Goal: Find contact information: Find contact information

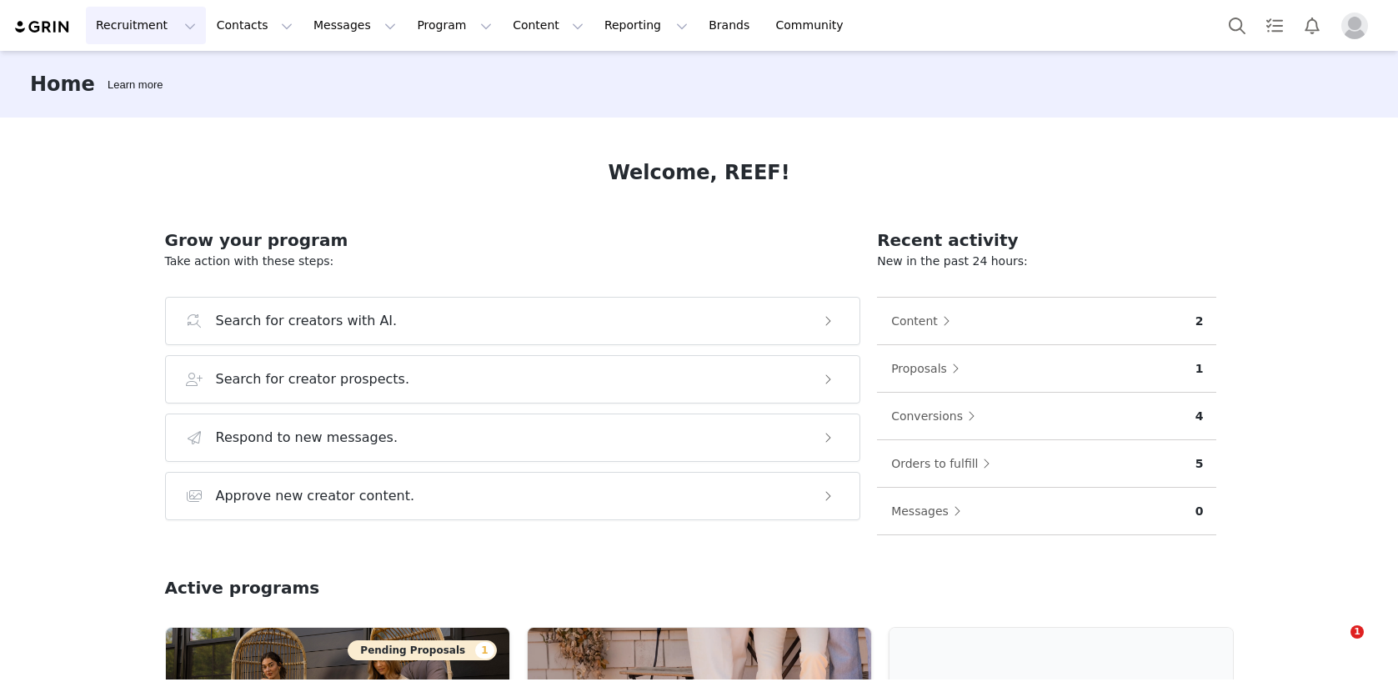
click at [157, 22] on button "Recruitment Recruitment" at bounding box center [146, 26] width 120 height 38
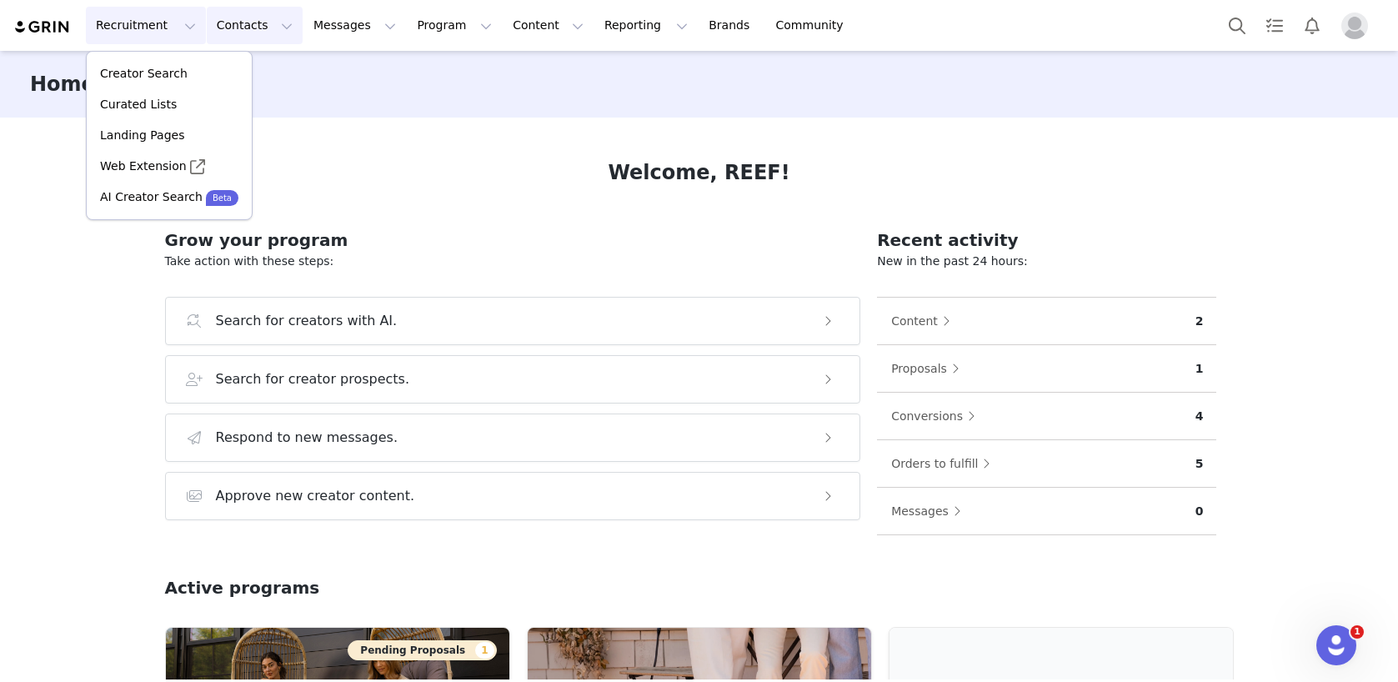
click at [224, 23] on button "Contacts Contacts" at bounding box center [255, 26] width 96 height 38
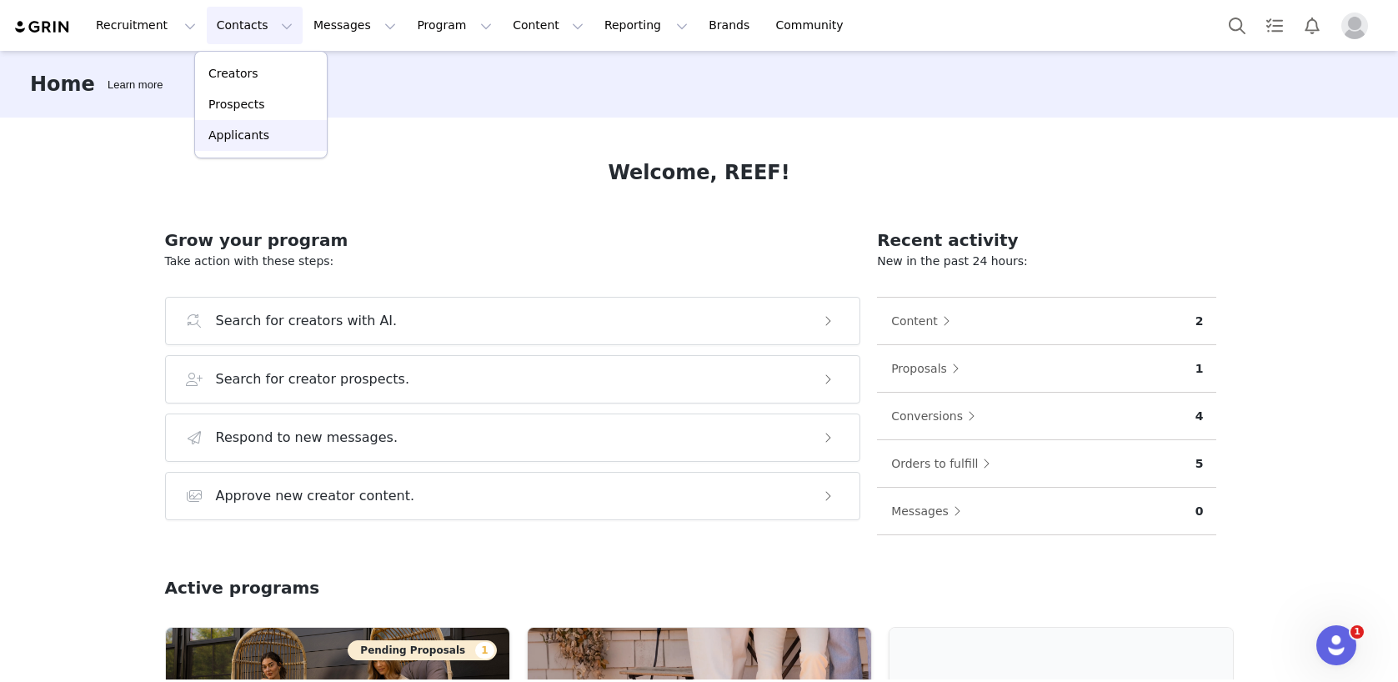
click at [235, 138] on p "Applicants" at bounding box center [238, 136] width 61 height 18
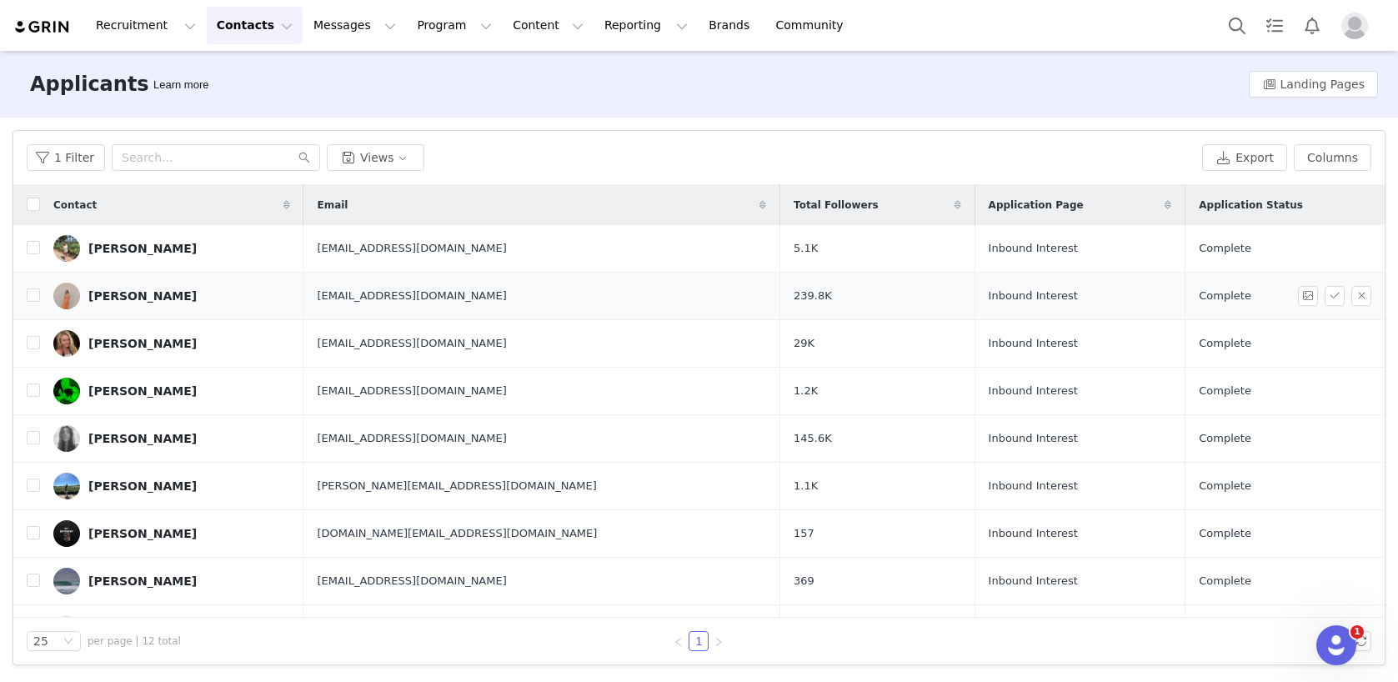
click at [192, 293] on link "[PERSON_NAME]" at bounding box center [171, 296] width 237 height 27
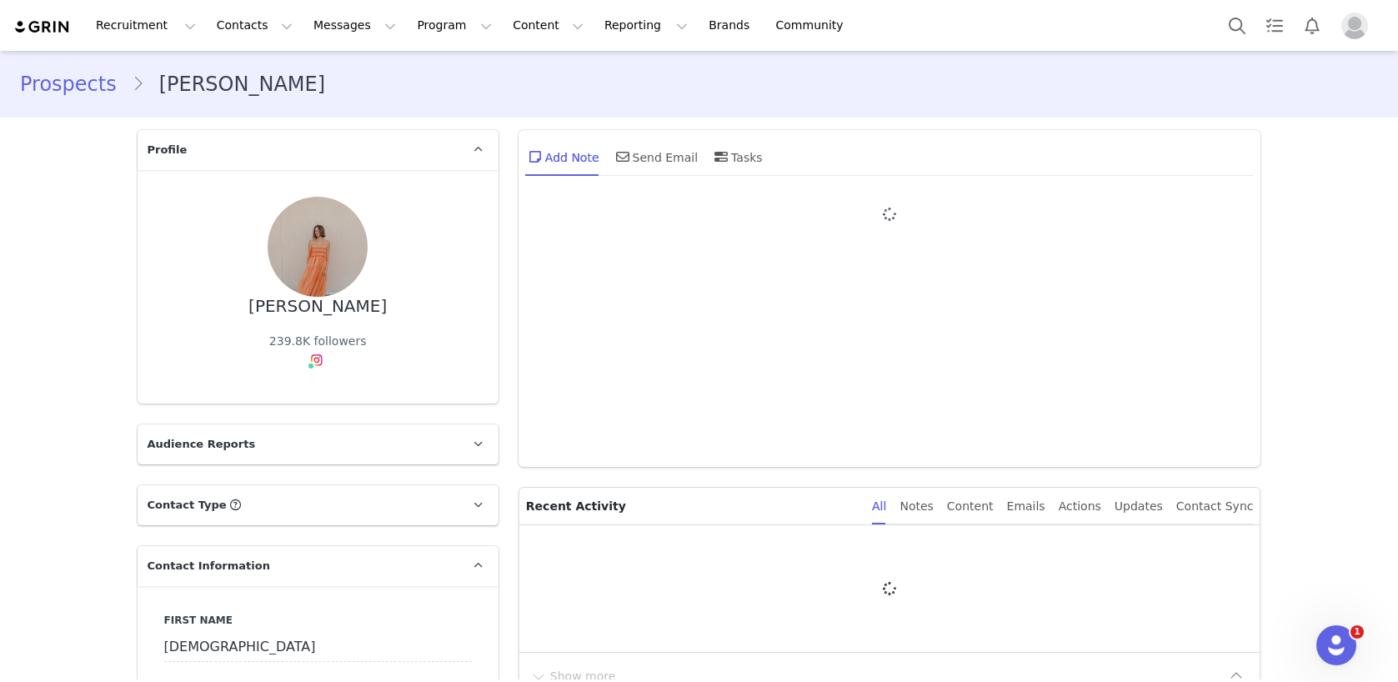
type input "+1 ([GEOGRAPHIC_DATA])"
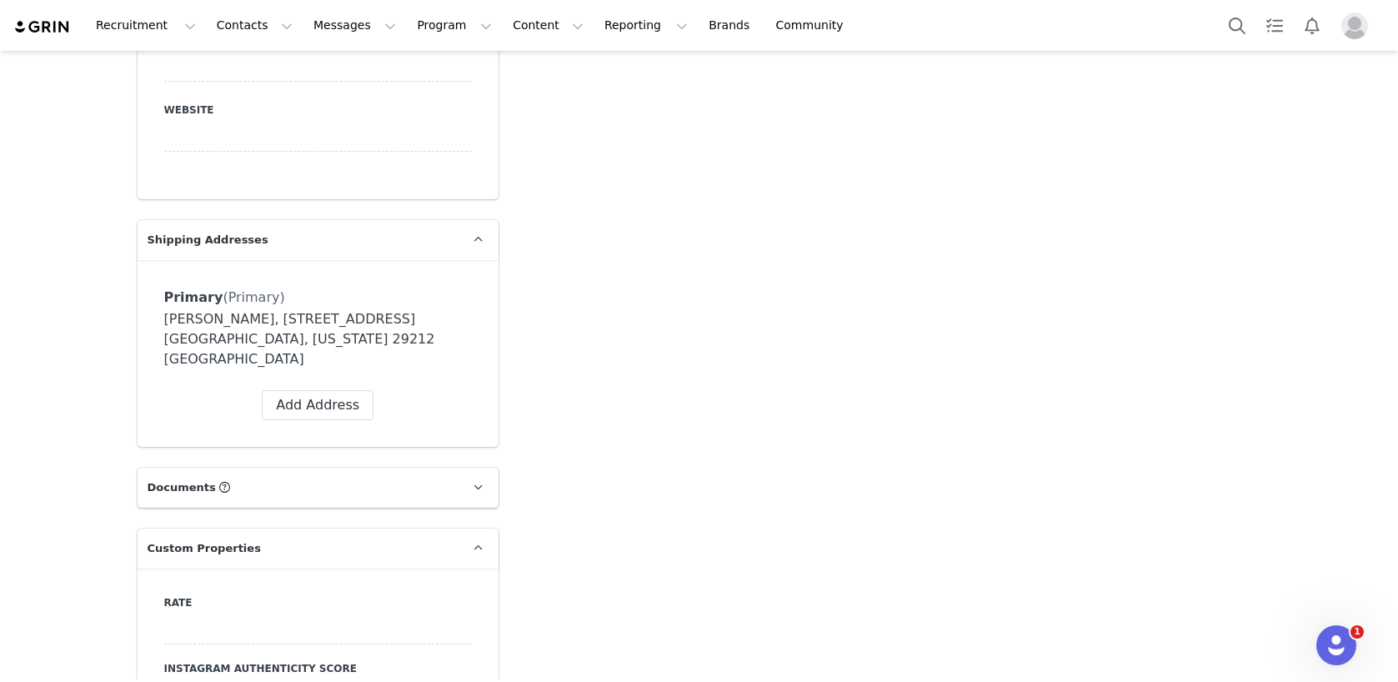
scroll to position [992, 0]
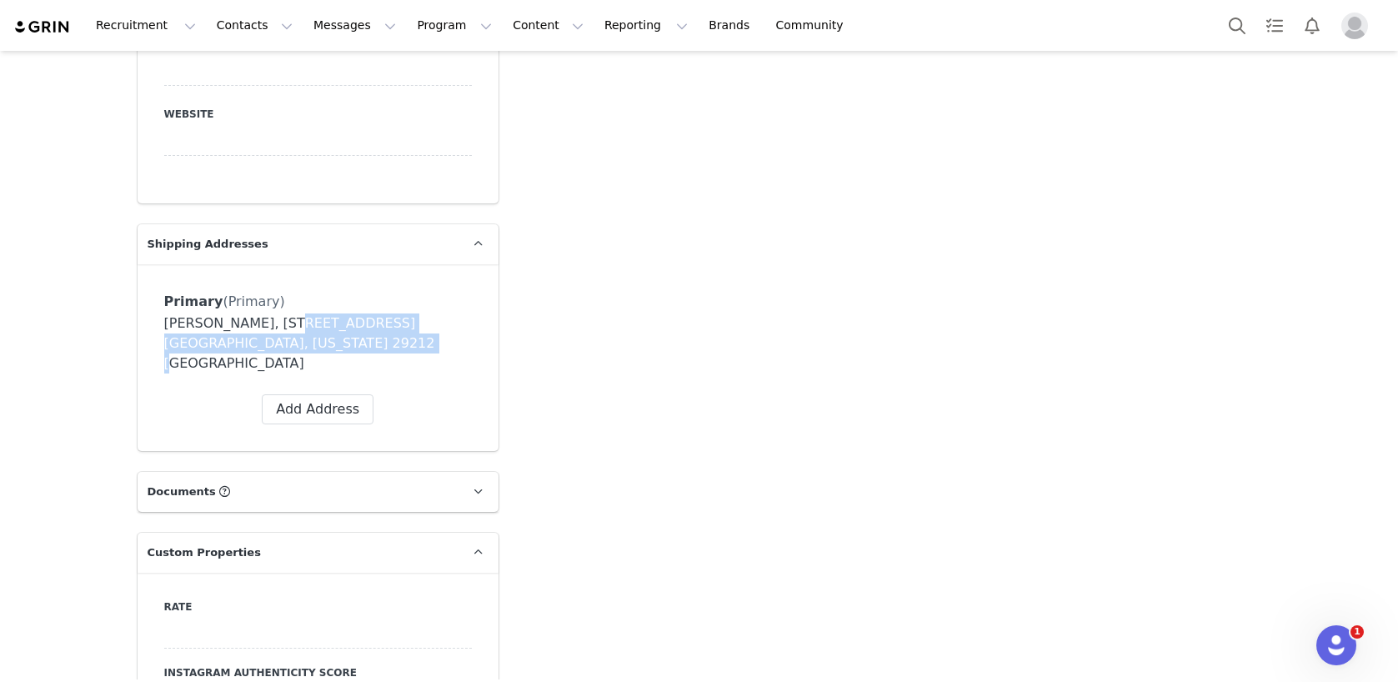
drag, startPoint x: 296, startPoint y: 344, endPoint x: 262, endPoint y: 318, distance: 42.8
click at [262, 318] on div "[PERSON_NAME], [STREET_ADDRESS] [GEOGRAPHIC_DATA], [US_STATE] 29212 [GEOGRAPHIC…" at bounding box center [318, 343] width 308 height 60
copy div "[STREET_ADDRESS] [GEOGRAPHIC_DATA], [US_STATE] 29212"
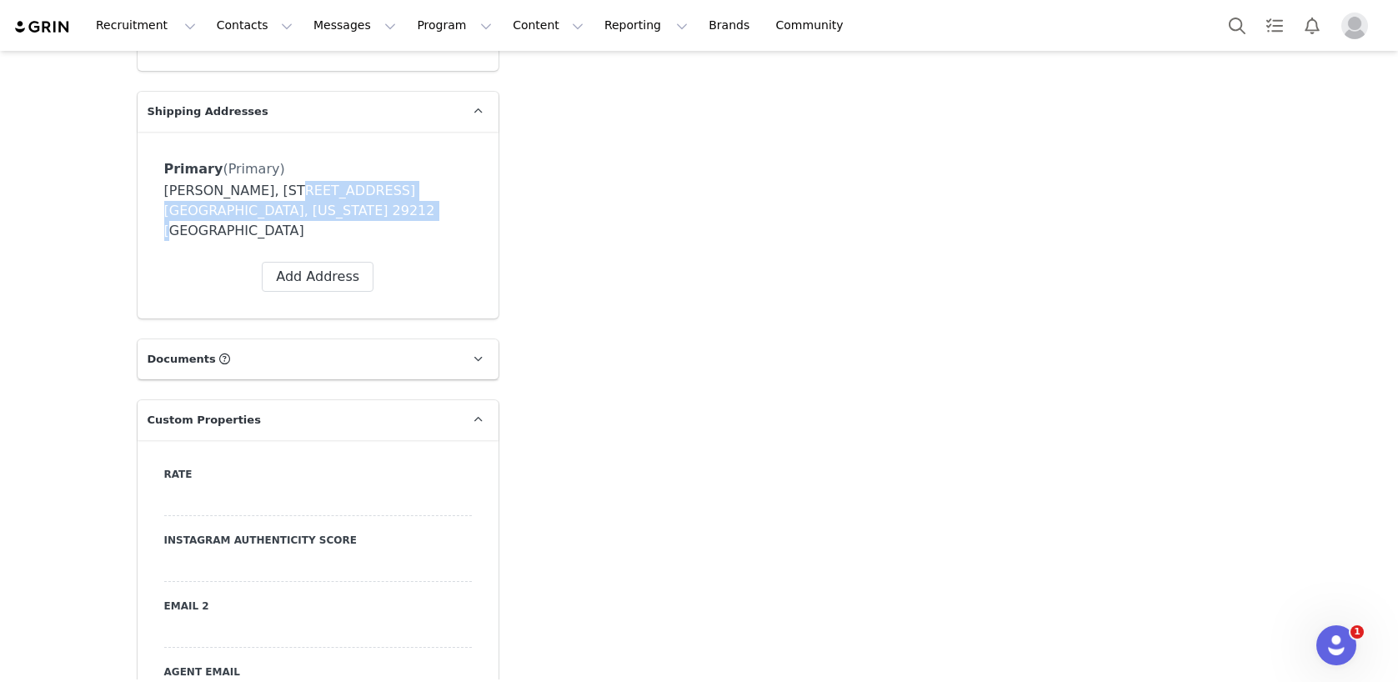
scroll to position [1032, 0]
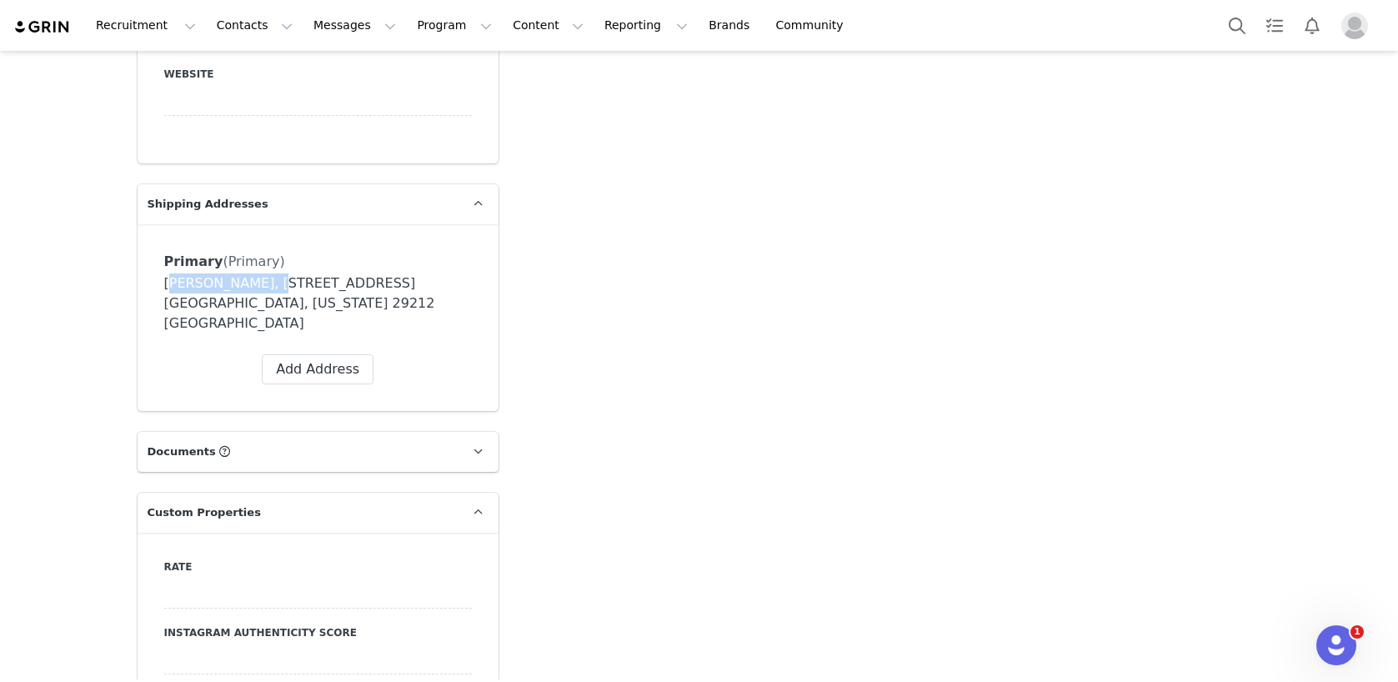
drag, startPoint x: 163, startPoint y: 281, endPoint x: 250, endPoint y: 280, distance: 86.7
click at [250, 280] on div "[PERSON_NAME], [STREET_ADDRESS] [GEOGRAPHIC_DATA], [US_STATE] 29212 [GEOGRAPHIC…" at bounding box center [318, 303] width 308 height 60
copy div "[PERSON_NAME]"
